Goal: Task Accomplishment & Management: Complete application form

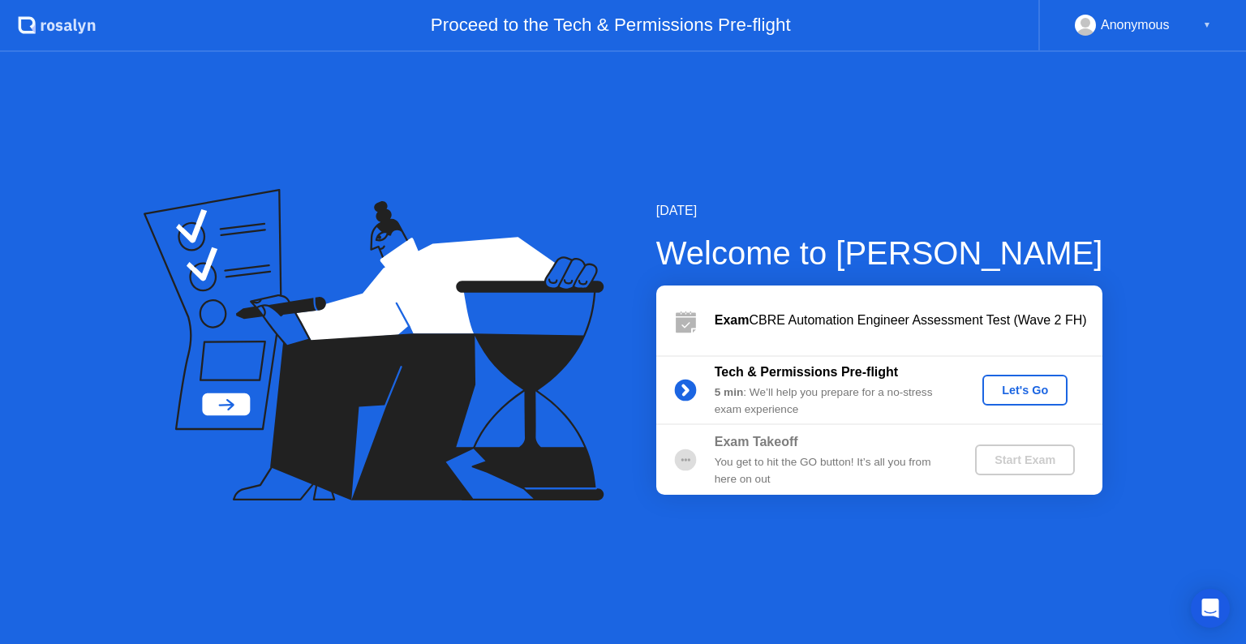
click at [1022, 386] on div "Let's Go" at bounding box center [1025, 390] width 72 height 13
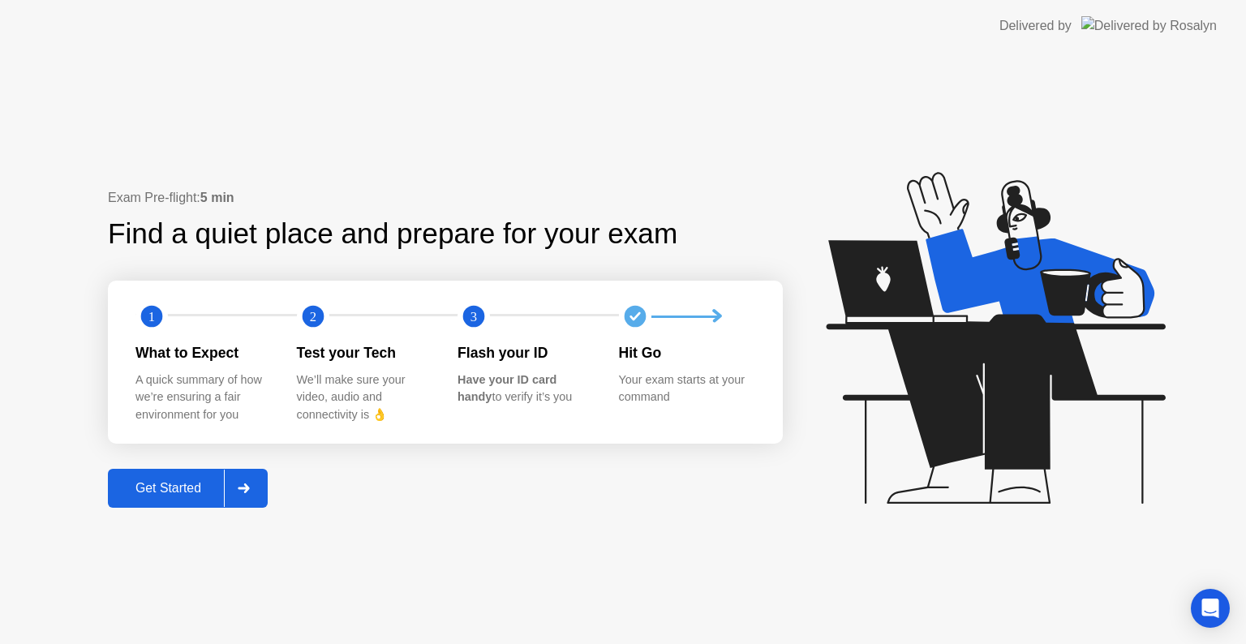
click at [193, 484] on div "Get Started" at bounding box center [168, 488] width 111 height 15
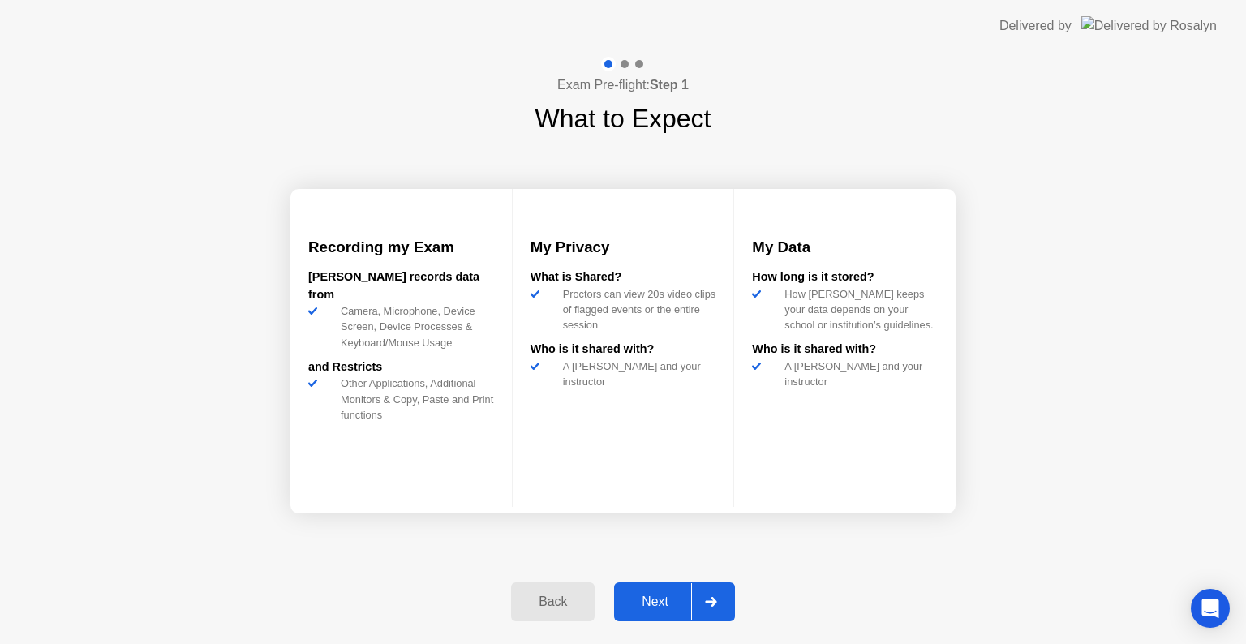
click at [659, 596] on div "Next" at bounding box center [655, 602] width 72 height 15
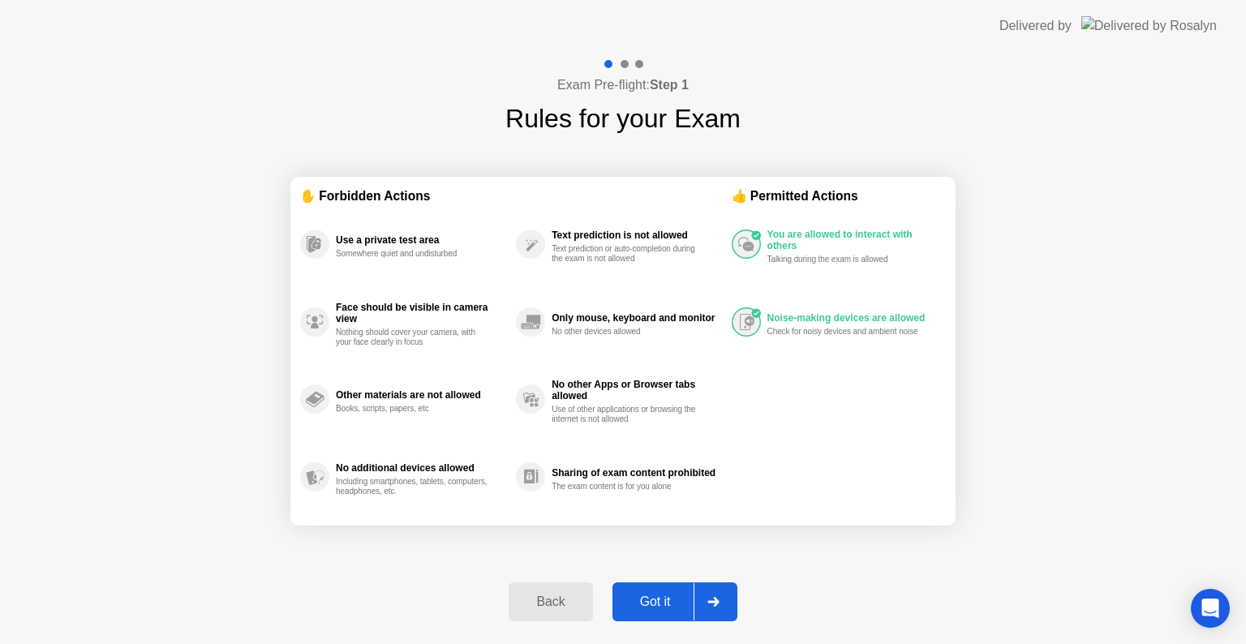
click at [667, 595] on div "Got it" at bounding box center [655, 602] width 76 height 15
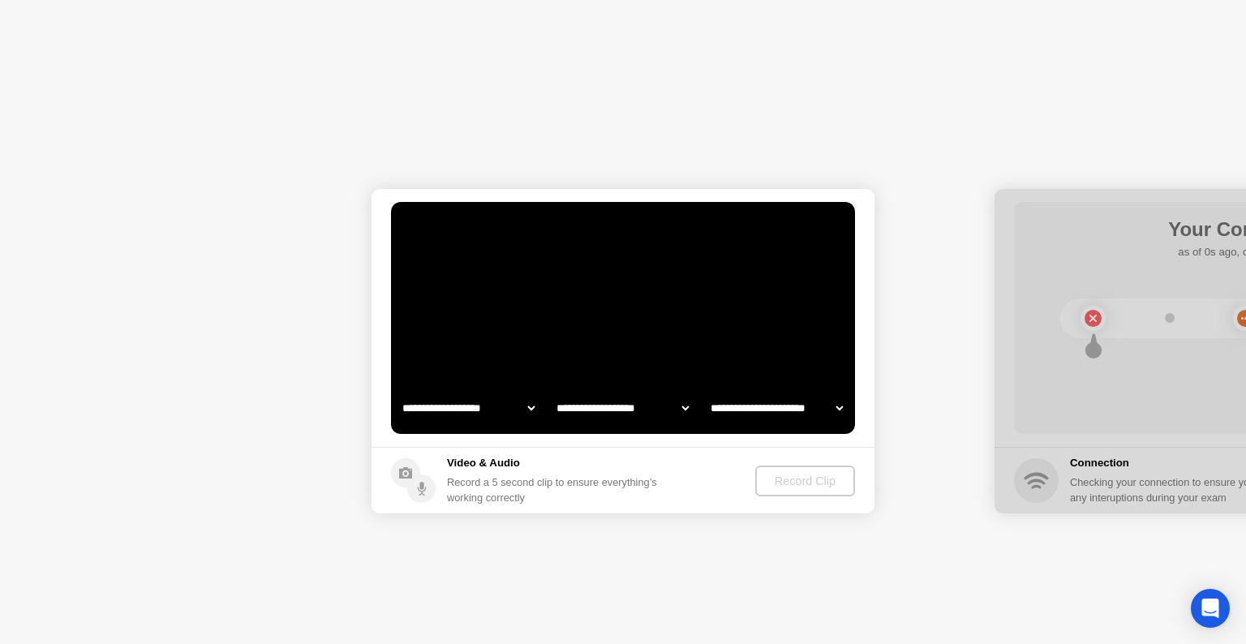
select select "**********"
select select "*******"
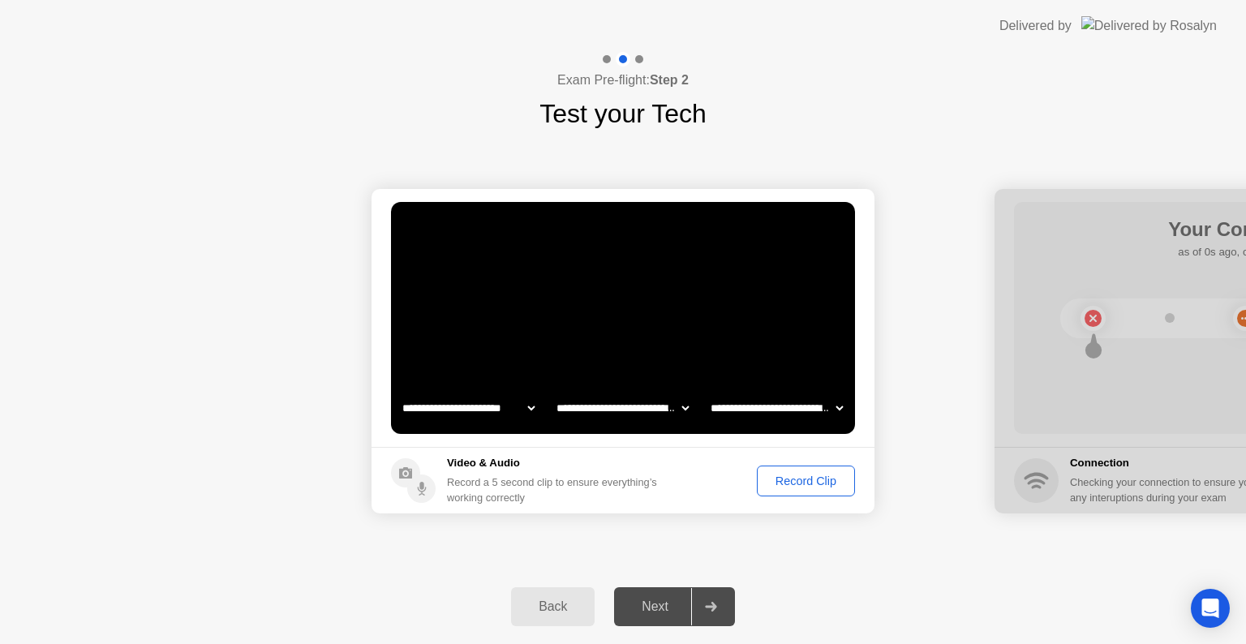
click at [793, 484] on div "Record Clip" at bounding box center [806, 481] width 87 height 13
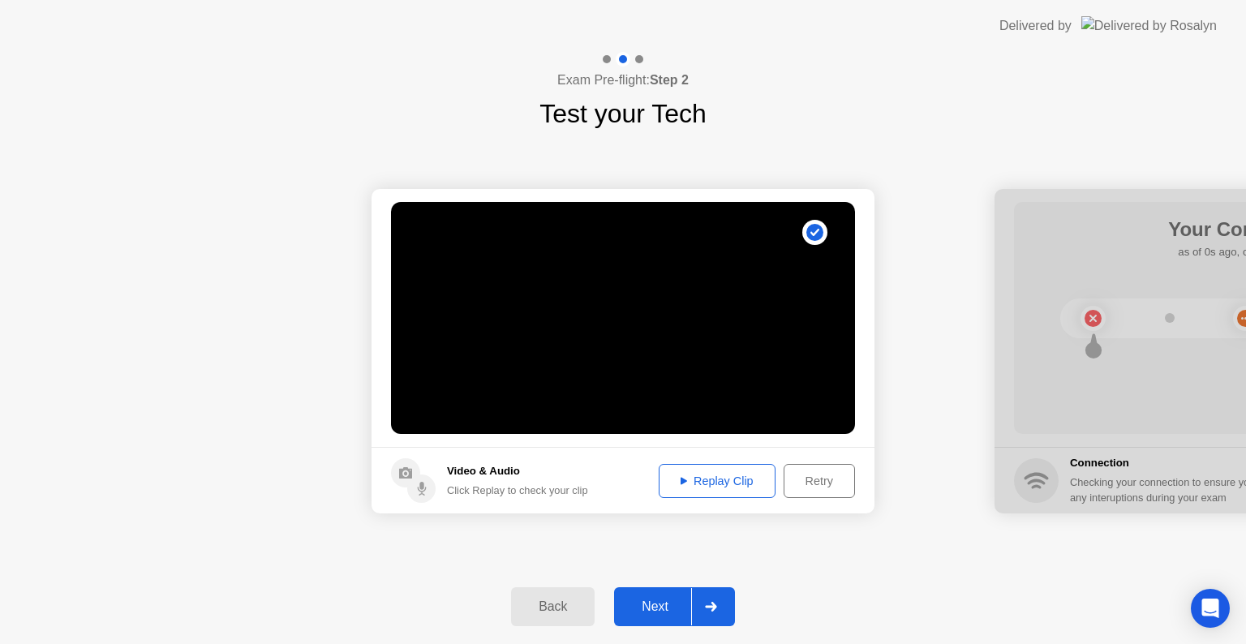
click at [730, 481] on div "Replay Clip" at bounding box center [716, 481] width 105 height 13
click at [674, 610] on div "Next" at bounding box center [655, 607] width 72 height 15
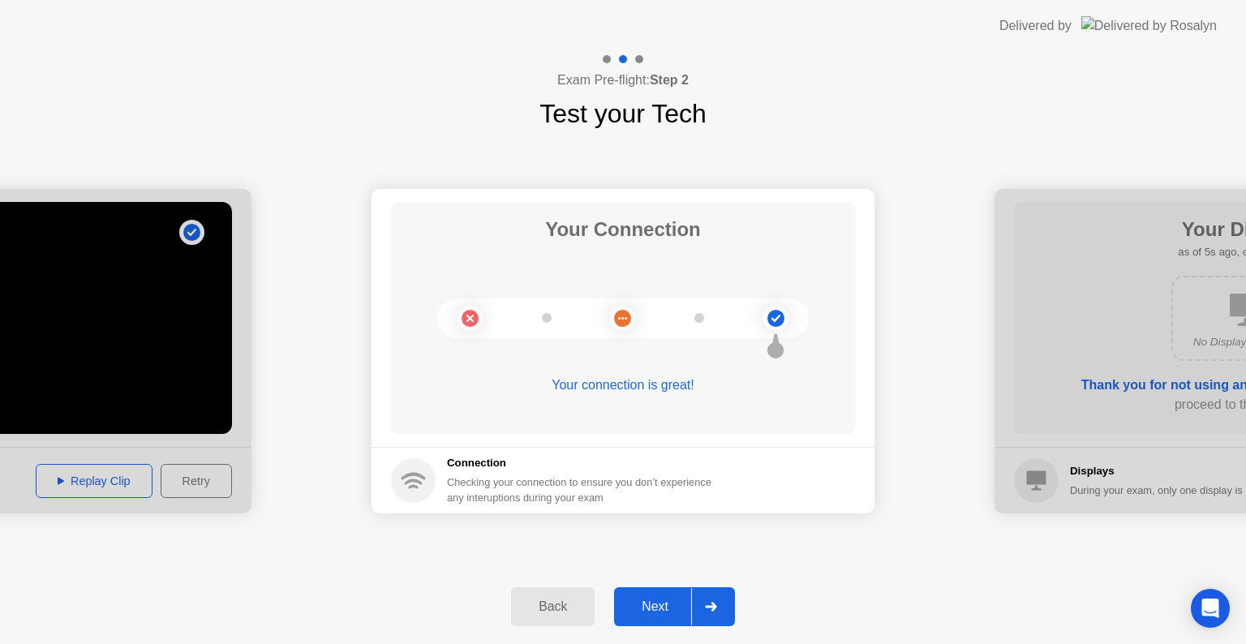
click at [673, 600] on div "Next" at bounding box center [655, 607] width 72 height 15
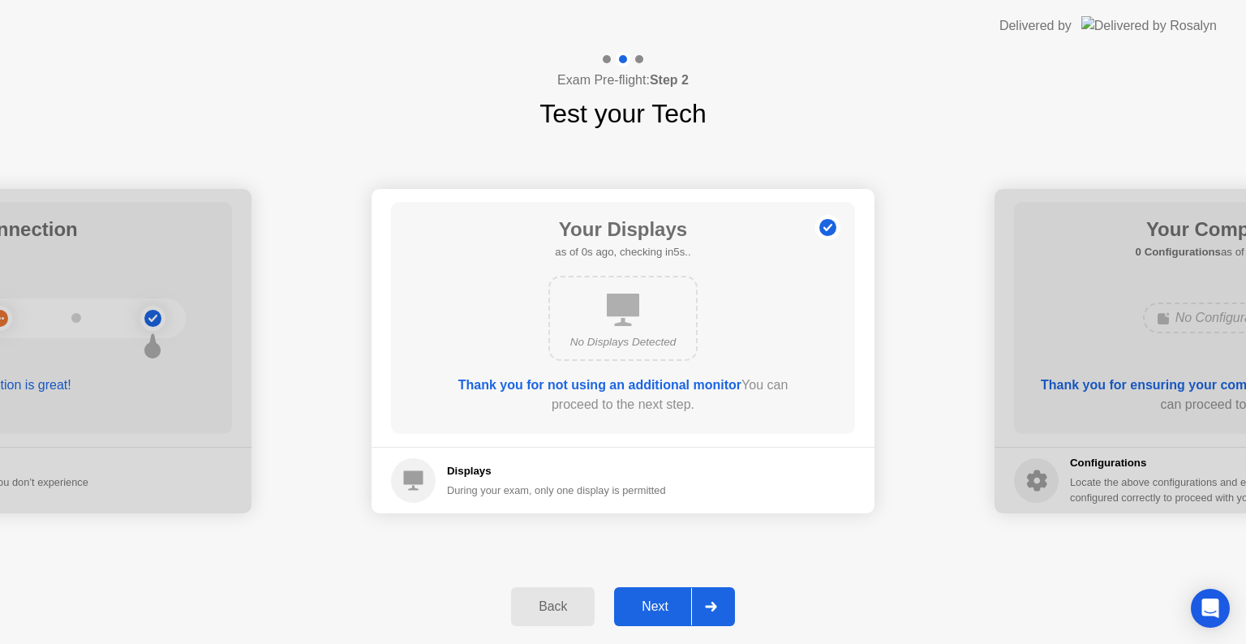
click at [660, 605] on div "Next" at bounding box center [655, 607] width 72 height 15
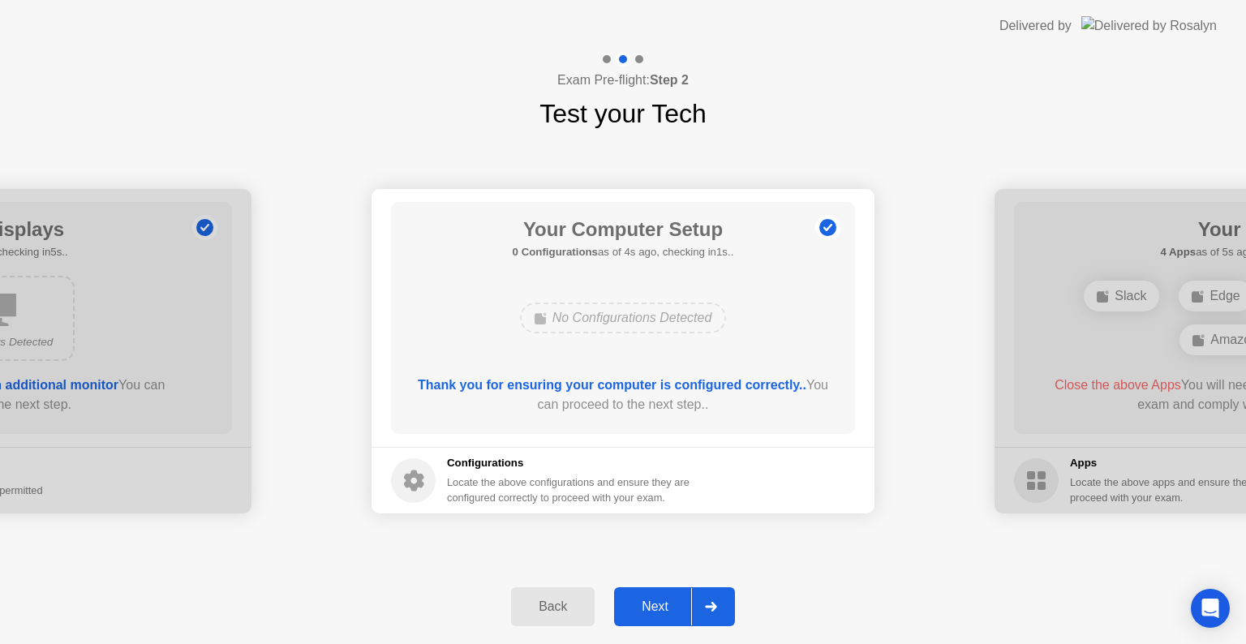
click at [665, 604] on div "Next" at bounding box center [655, 607] width 72 height 15
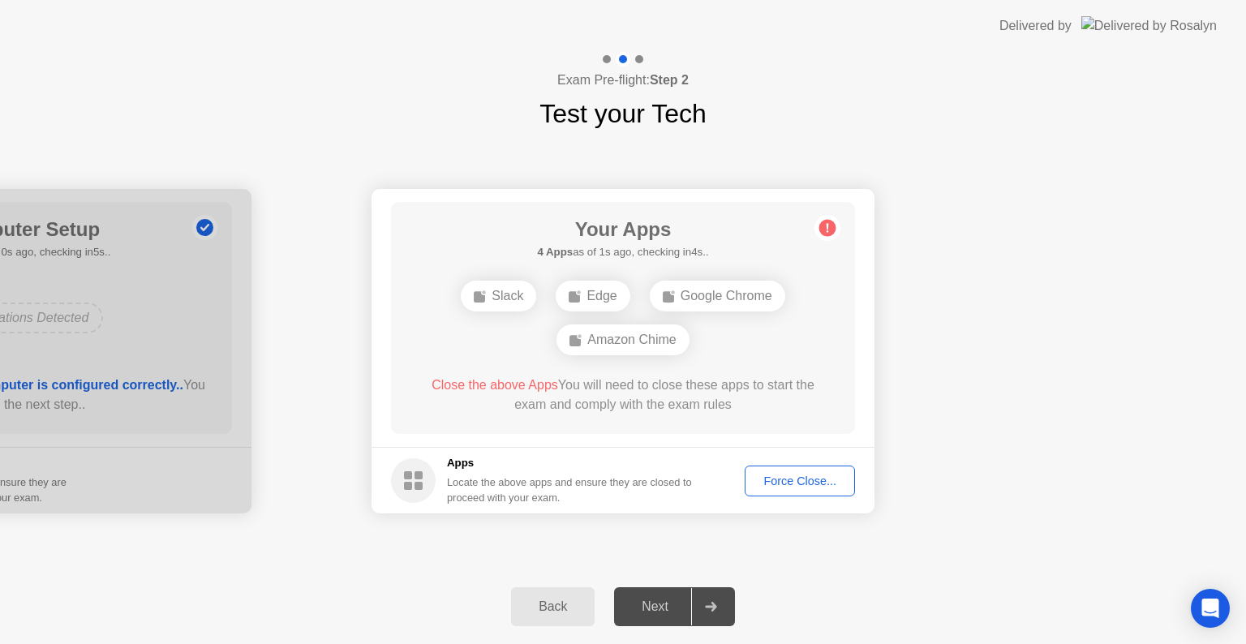
click at [786, 475] on div "Force Close..." at bounding box center [799, 481] width 99 height 13
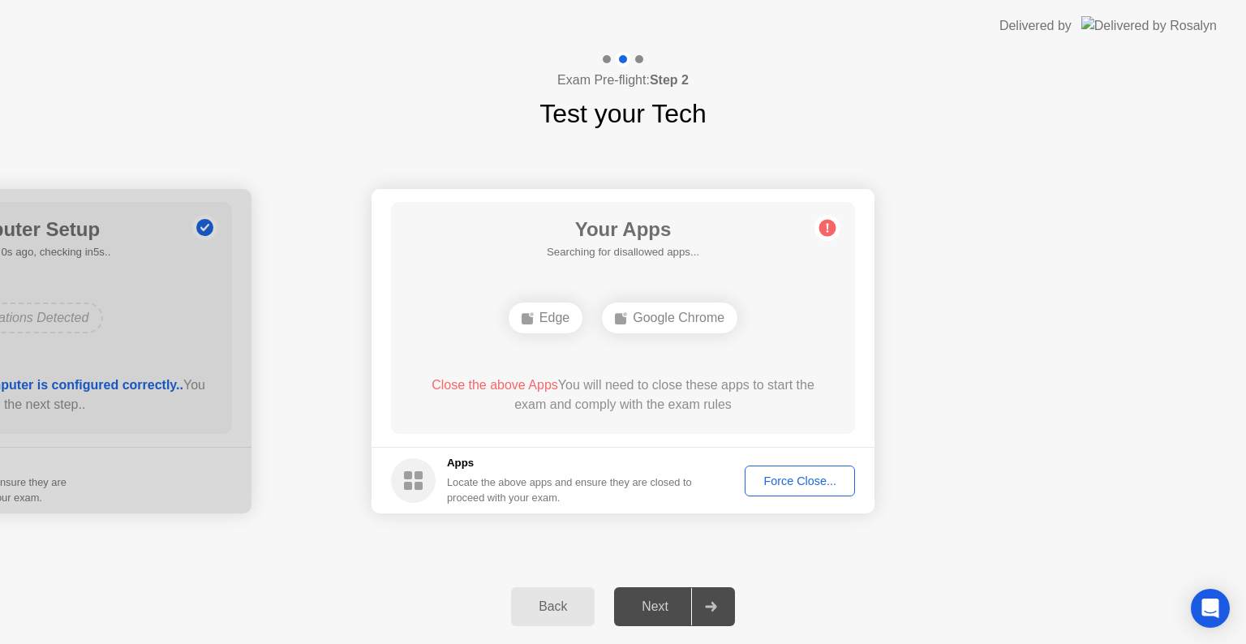
click at [798, 480] on div "Force Close..." at bounding box center [799, 481] width 99 height 13
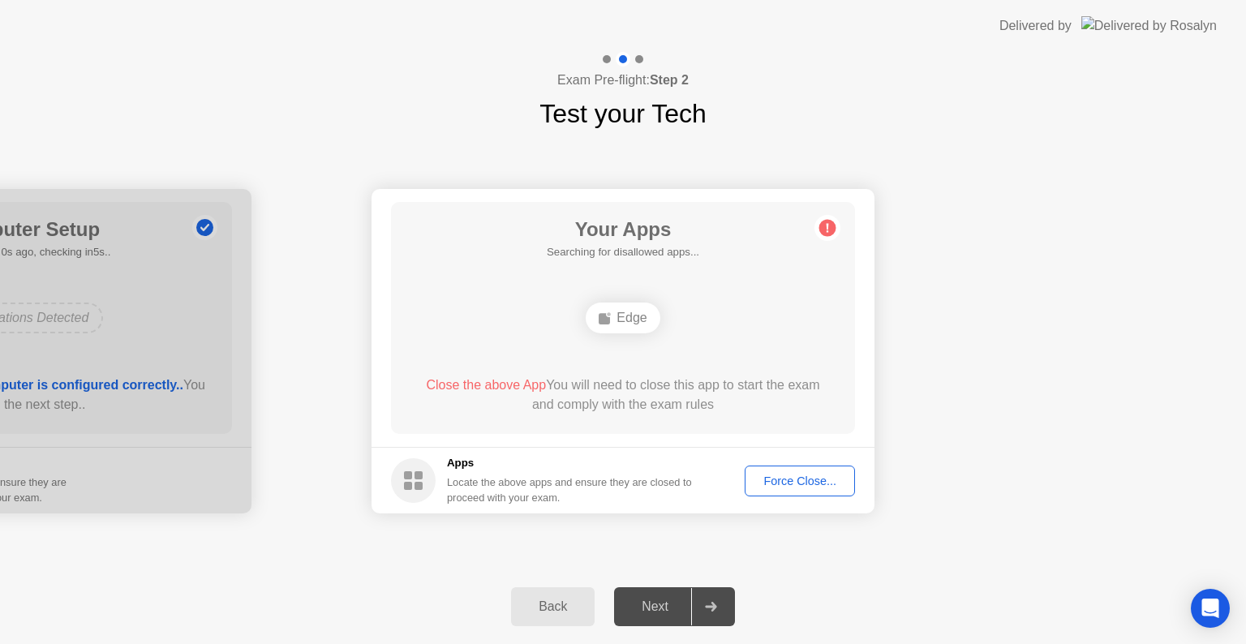
click at [801, 475] on div "Force Close..." at bounding box center [799, 481] width 99 height 13
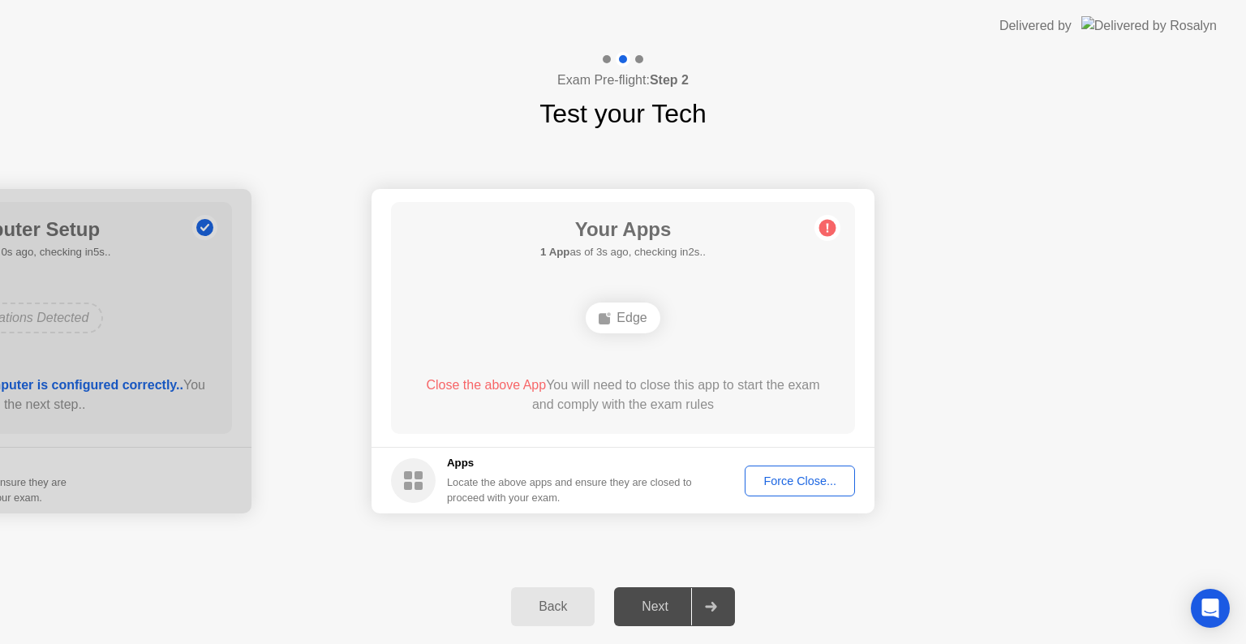
click at [777, 488] on div "Force Close..." at bounding box center [799, 481] width 99 height 13
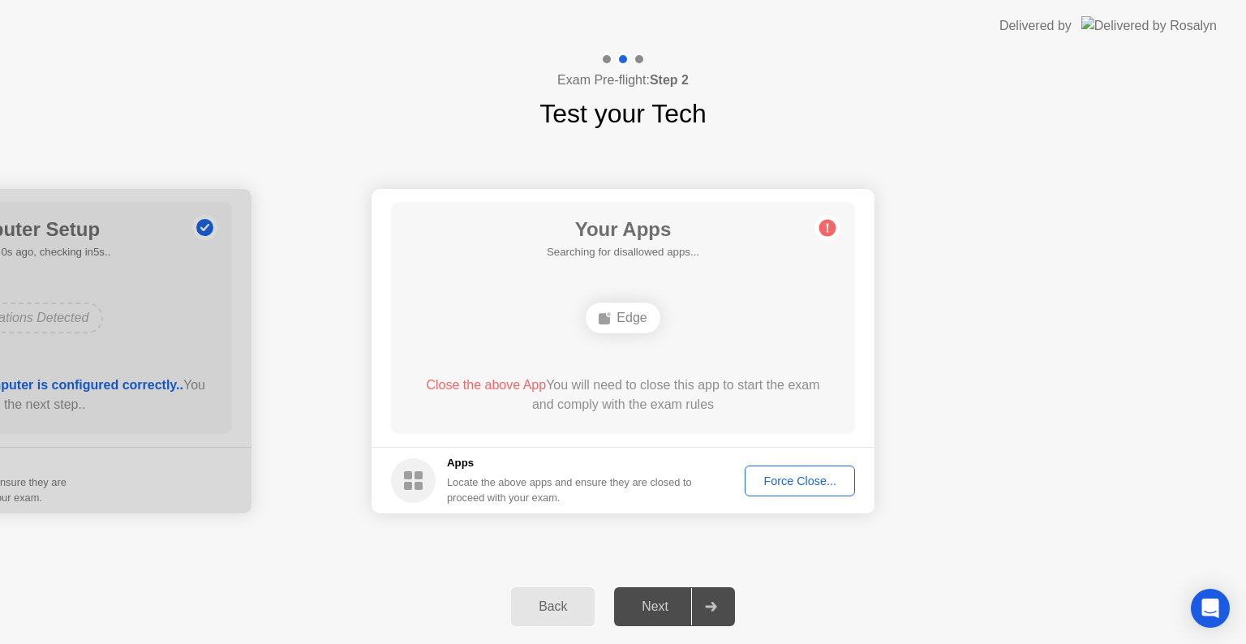
click at [780, 486] on div "Force Close..." at bounding box center [799, 481] width 99 height 13
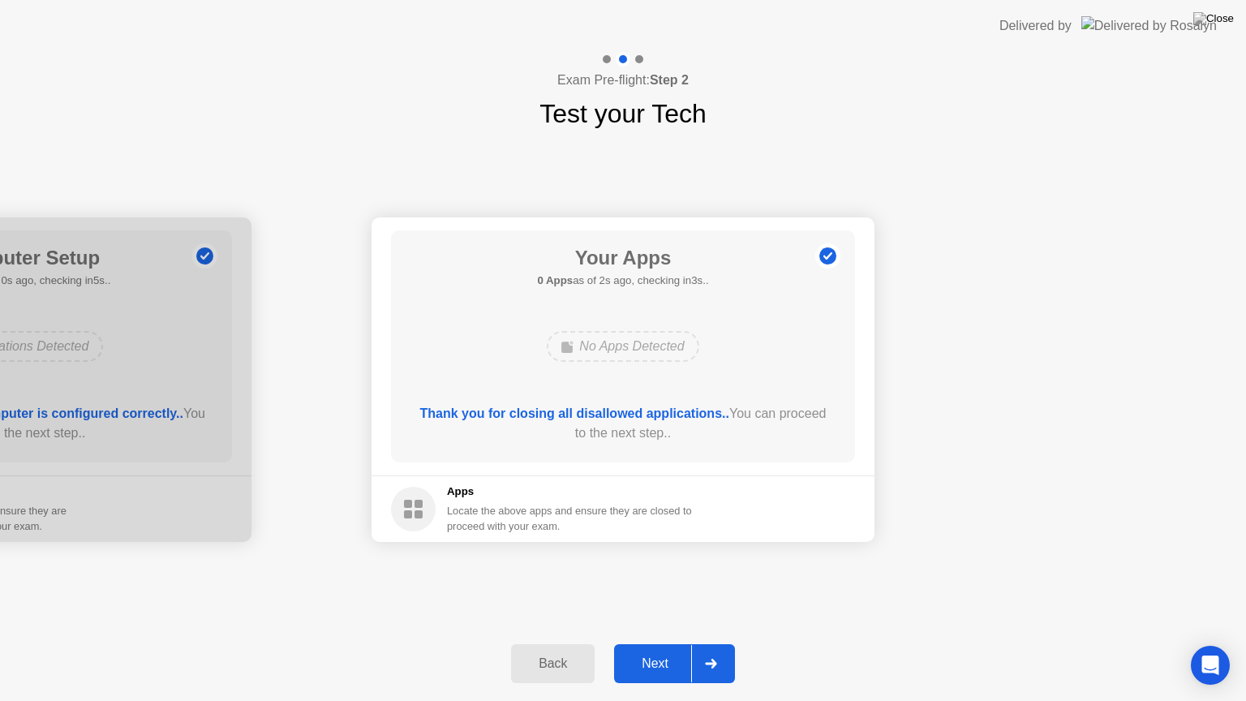
click at [669, 643] on div "Next" at bounding box center [655, 663] width 72 height 15
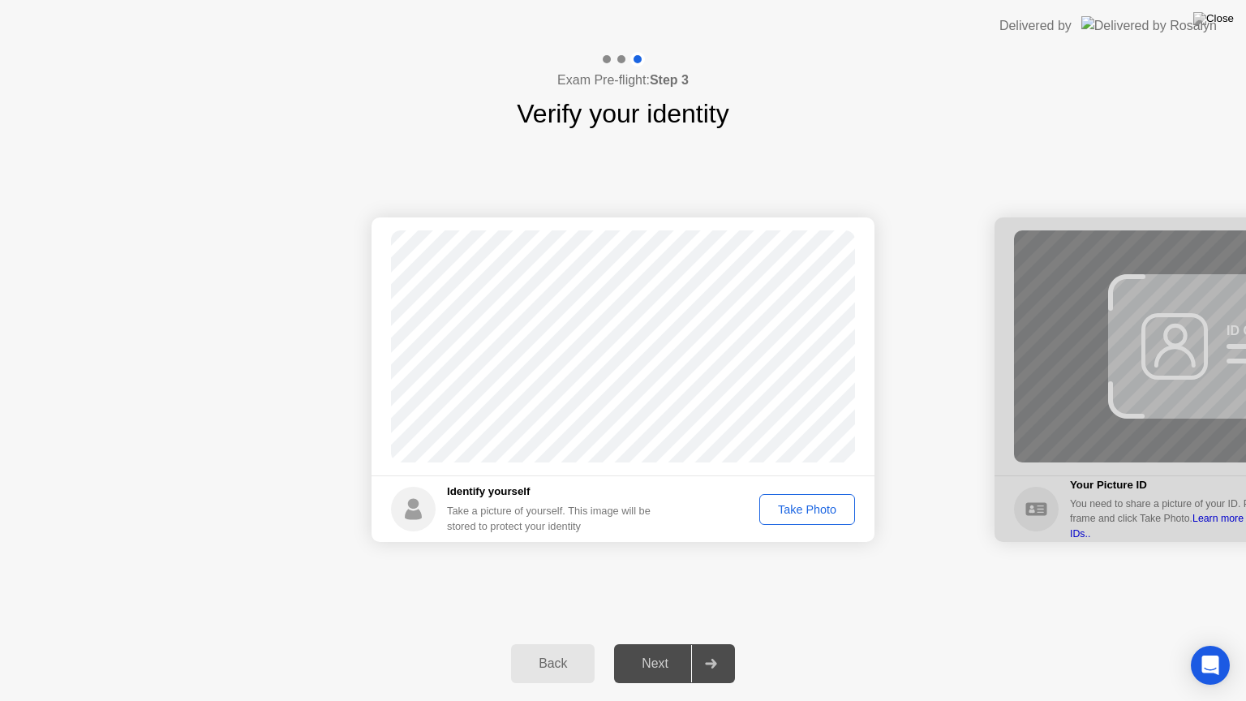
click at [805, 514] on div "Take Photo" at bounding box center [807, 509] width 84 height 13
click at [646, 643] on button "Next" at bounding box center [674, 663] width 121 height 39
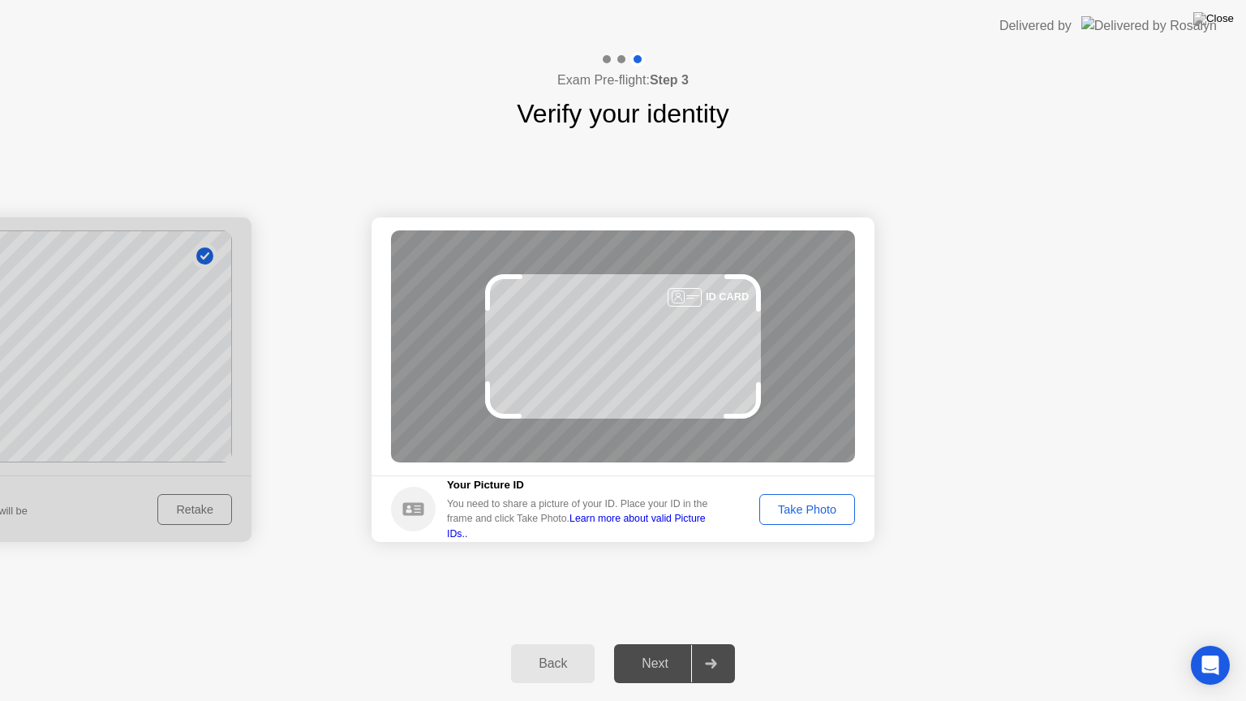
click at [824, 519] on button "Take Photo" at bounding box center [807, 509] width 96 height 31
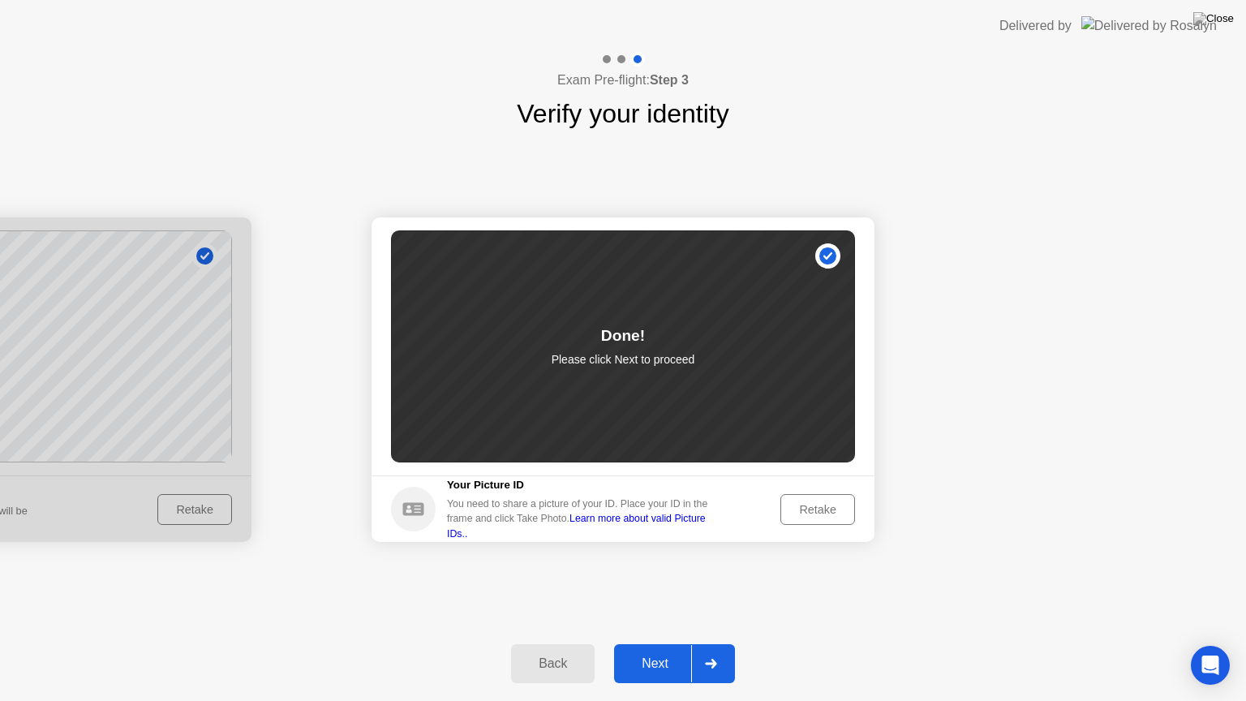
click at [648, 643] on button "Next" at bounding box center [674, 663] width 121 height 39
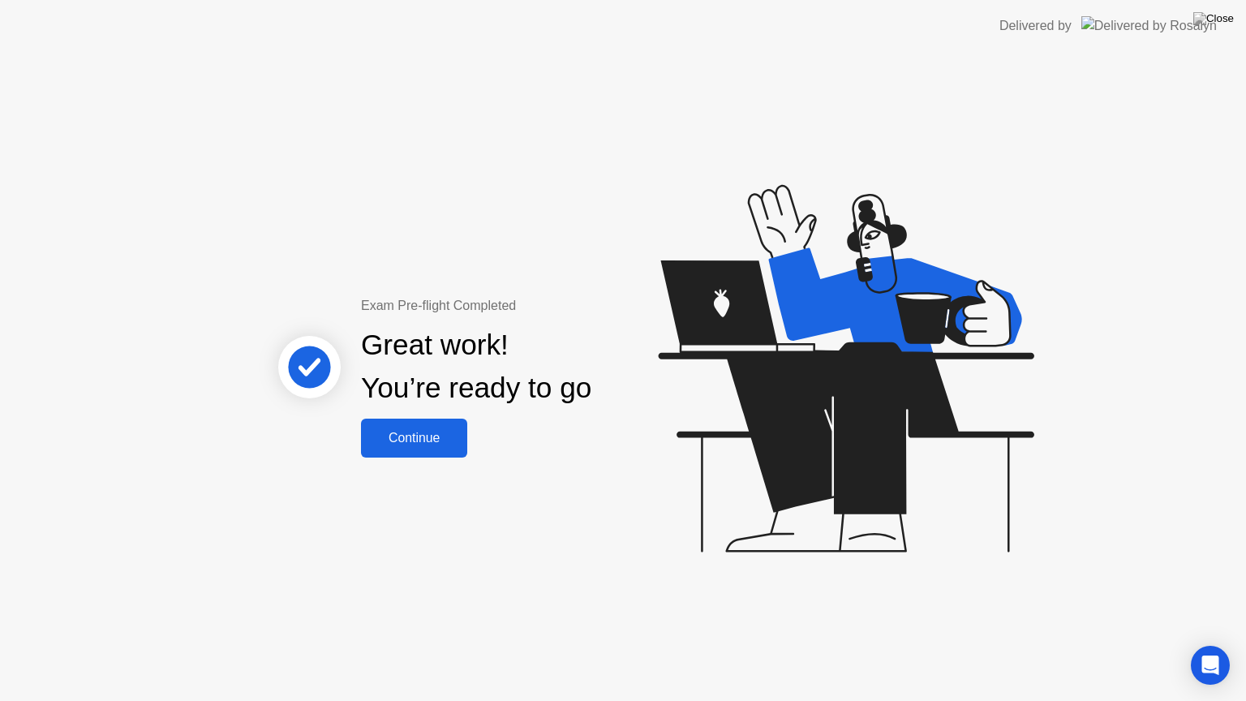
click at [422, 435] on div "Continue" at bounding box center [414, 438] width 97 height 15
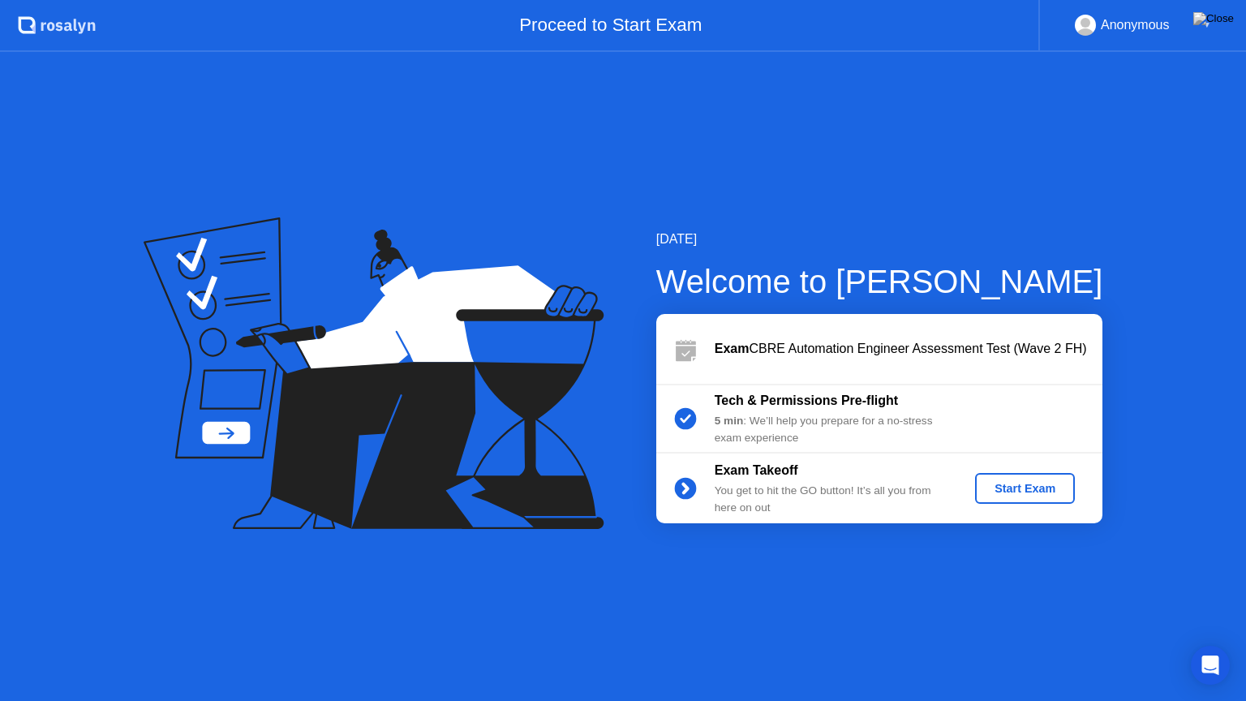
click at [1028, 492] on div "Start Exam" at bounding box center [1025, 488] width 87 height 13
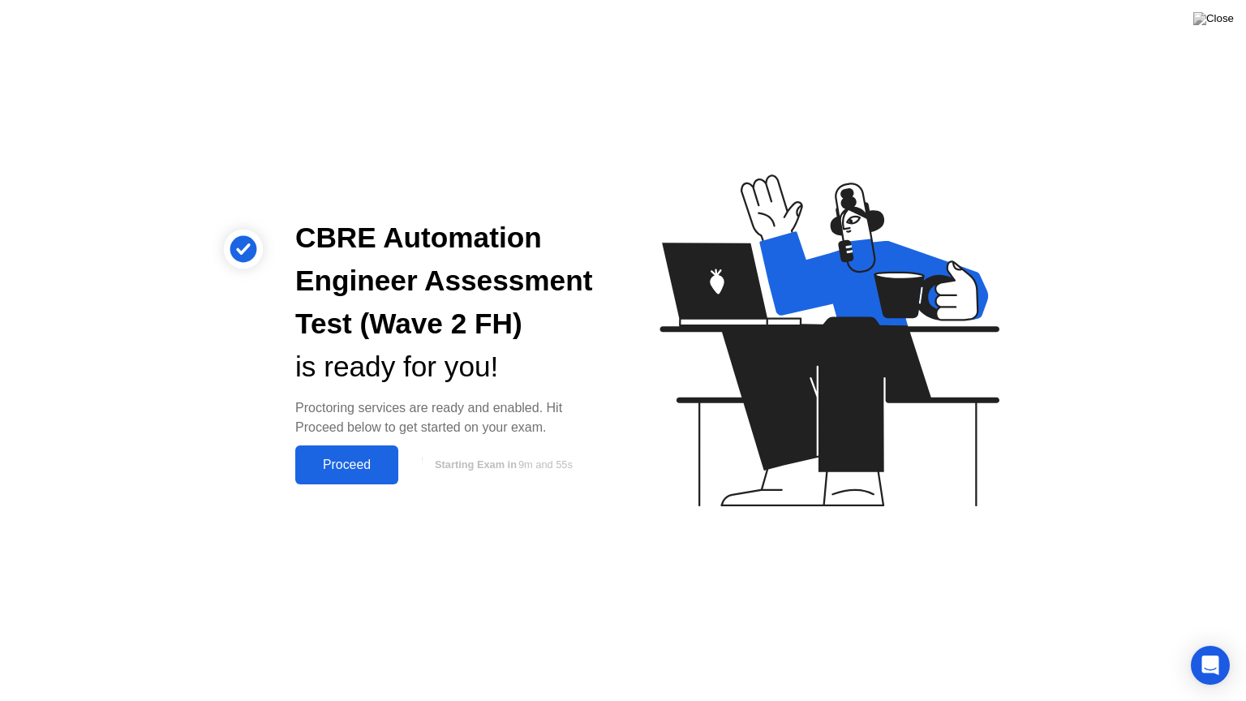
click at [376, 464] on div "Proceed" at bounding box center [346, 465] width 93 height 15
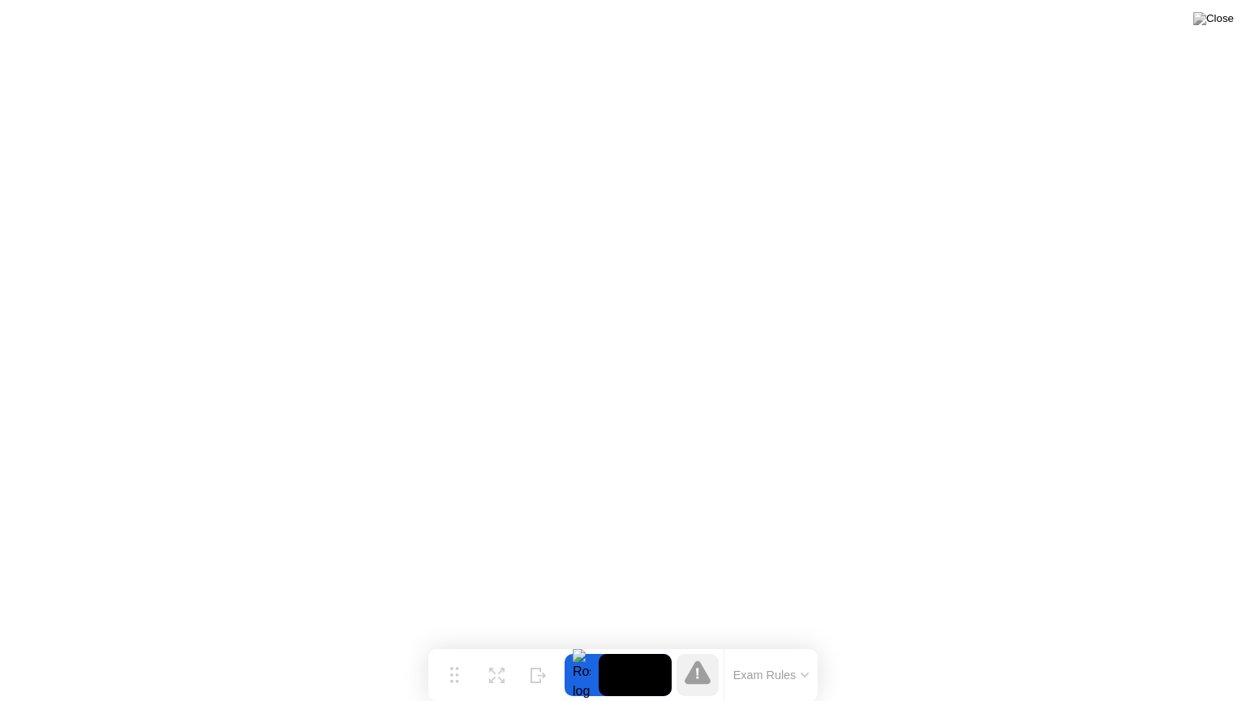
click at [685, 643] on div "Exam Rules" at bounding box center [745, 675] width 146 height 52
click at [1220, 23] on img at bounding box center [1213, 18] width 41 height 13
